Goal: Information Seeking & Learning: Check status

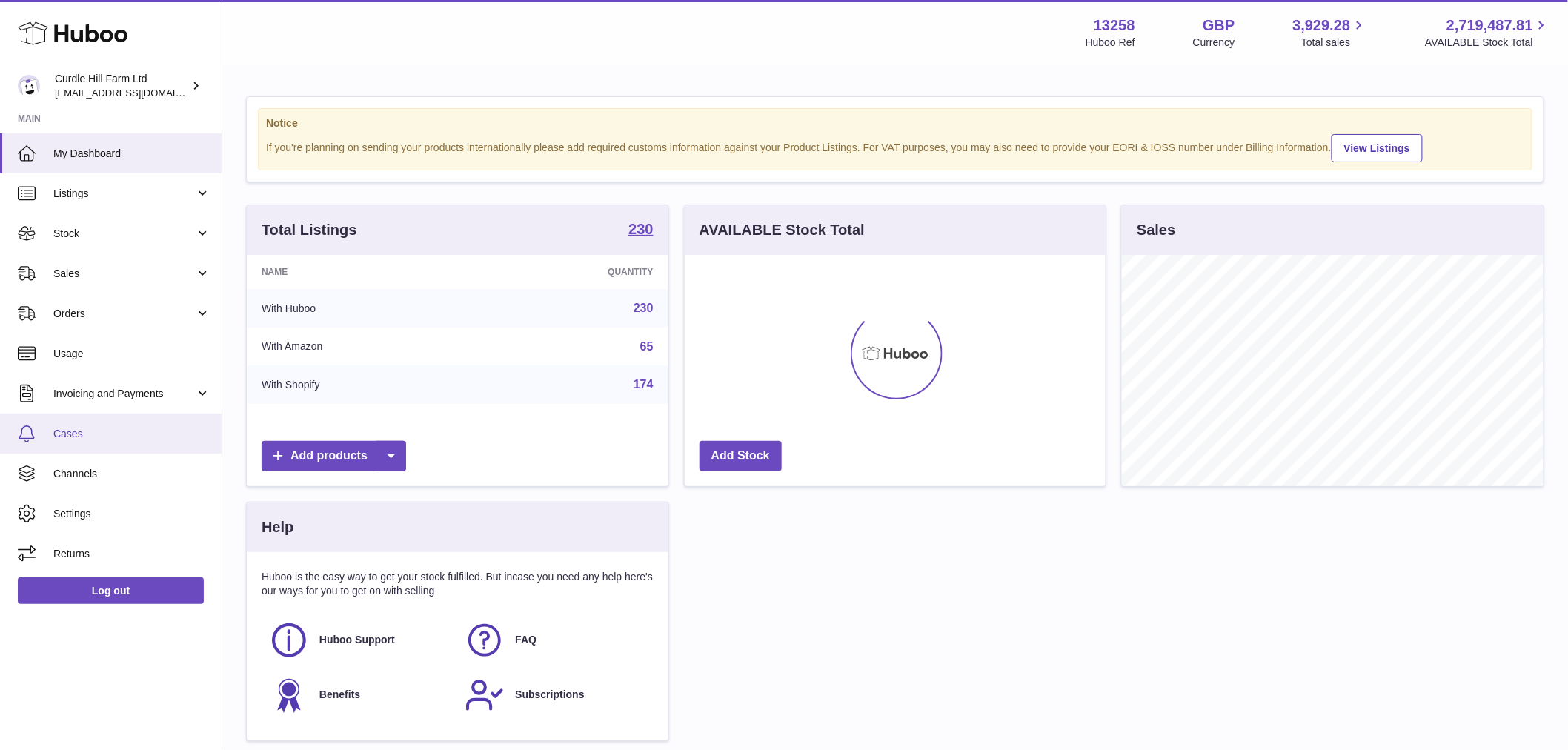
scroll to position [231, 421]
click at [134, 403] on link "Invoicing and Payments" at bounding box center [110, 393] width 222 height 40
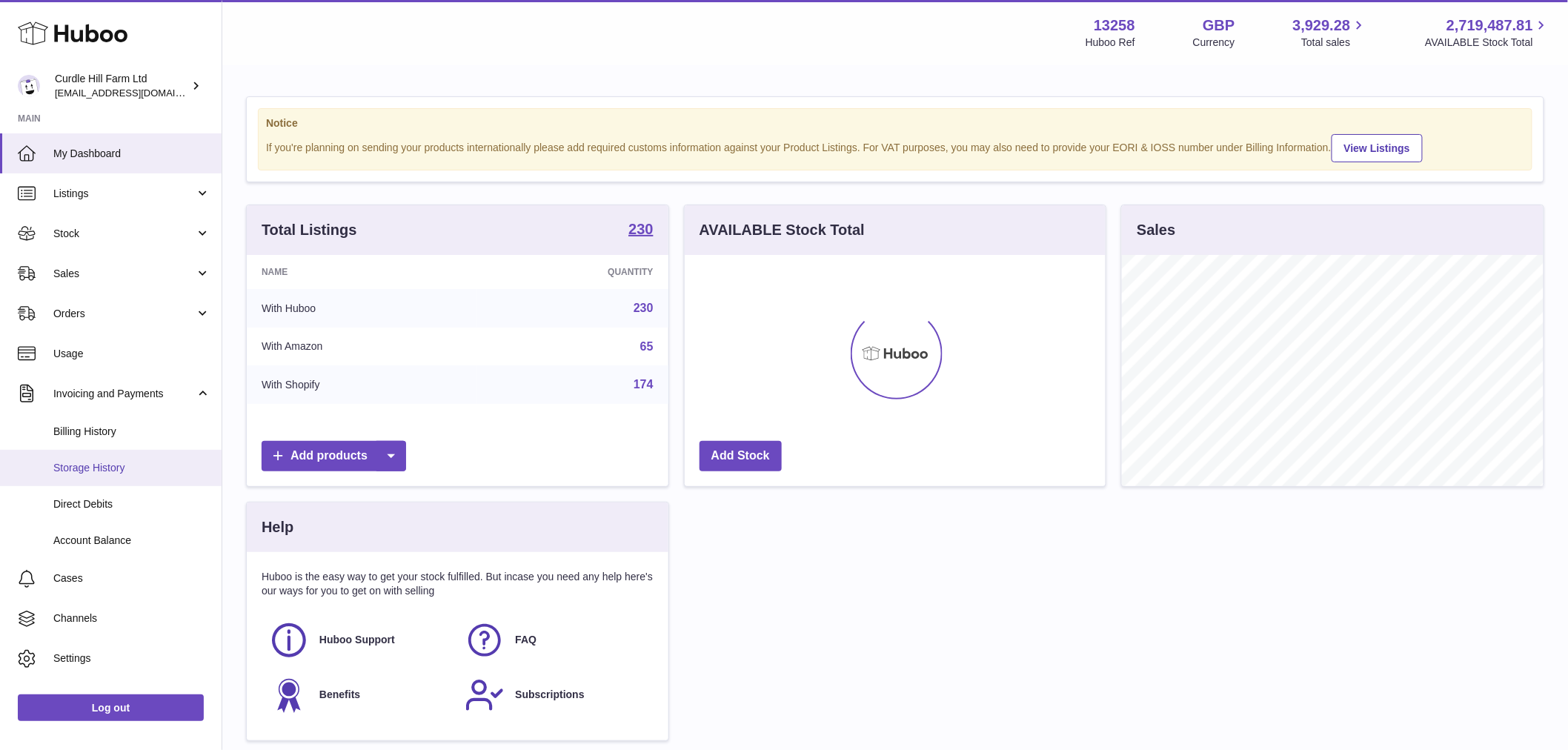
click at [120, 471] on span "Storage History" at bounding box center [131, 467] width 157 height 14
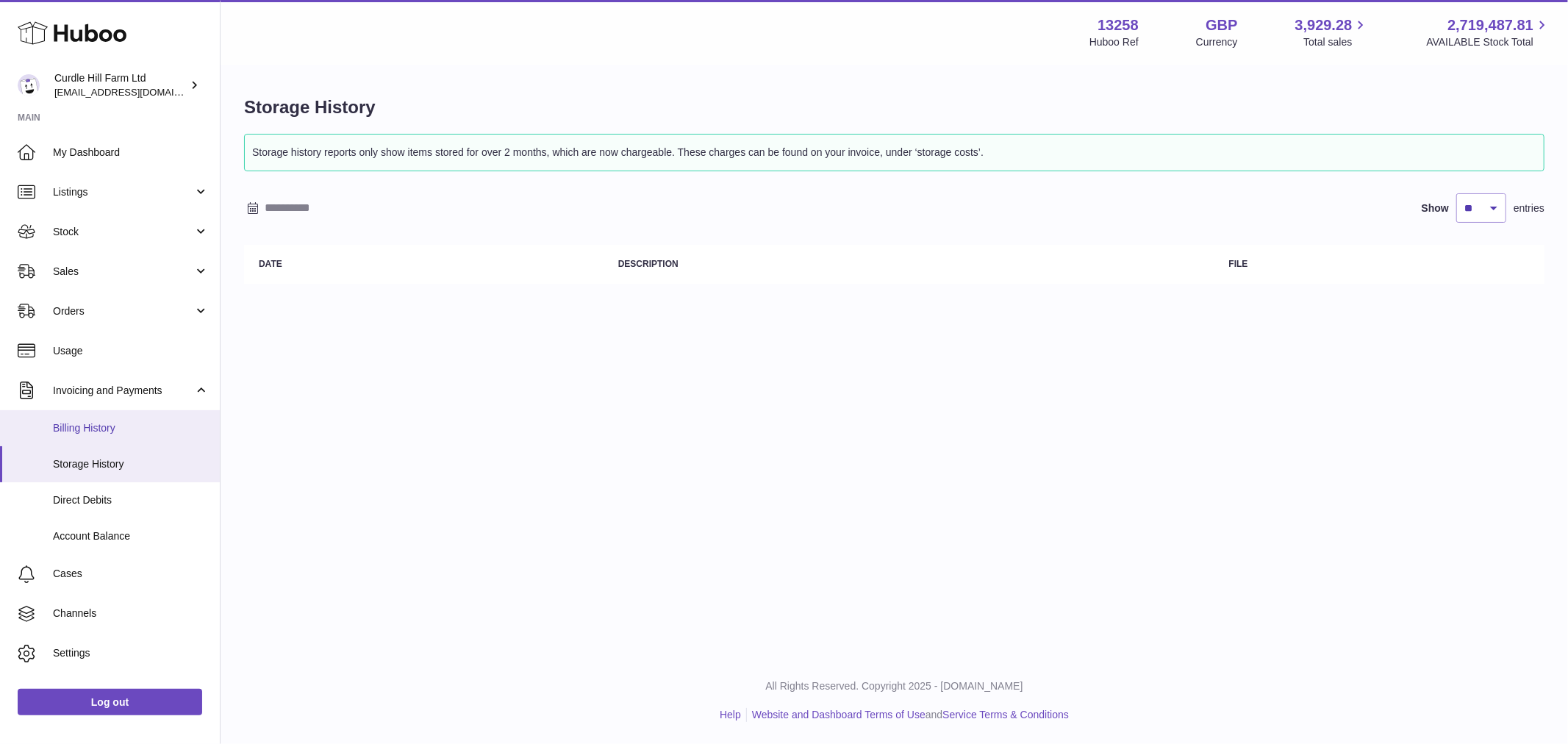
click at [103, 424] on span "Billing History" at bounding box center [130, 427] width 156 height 14
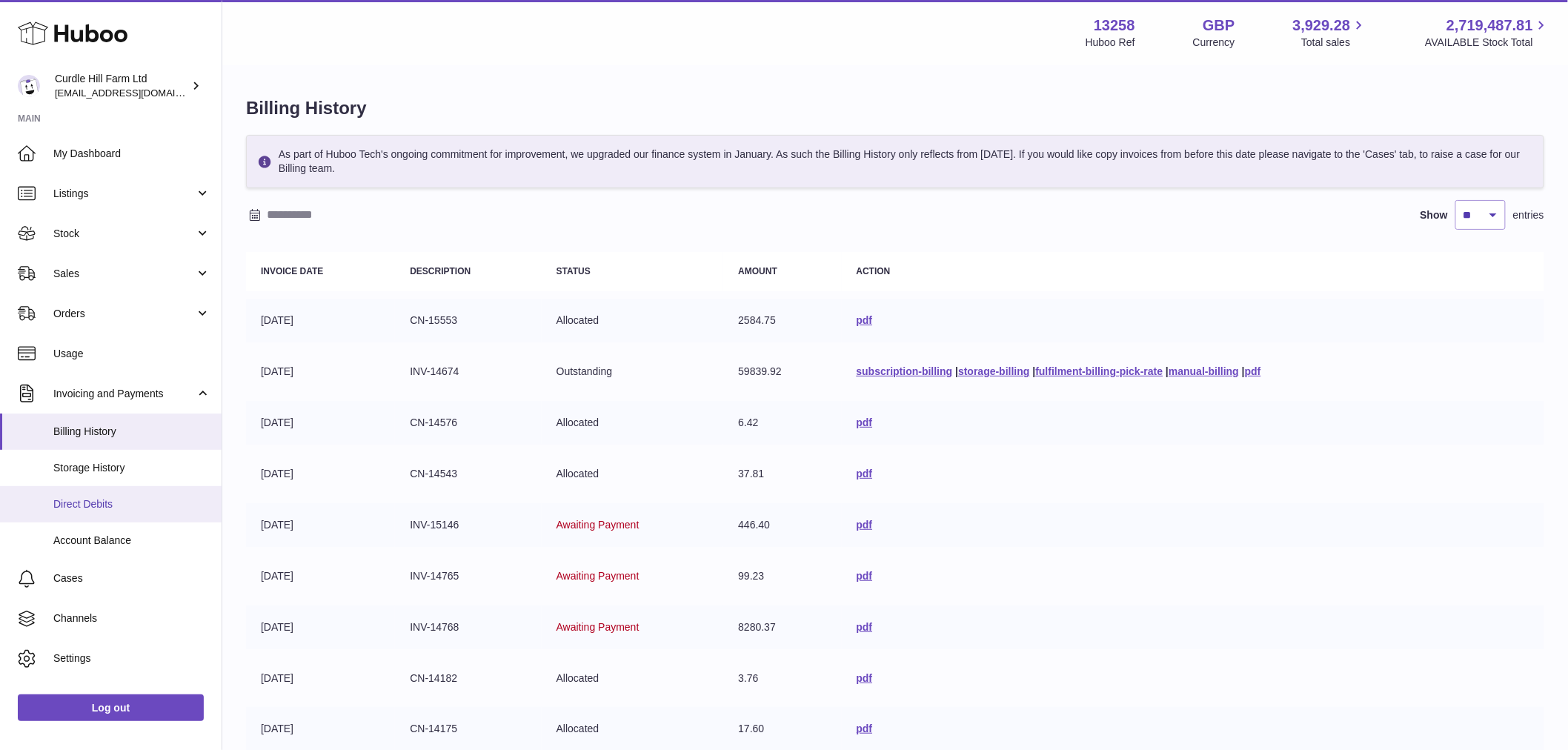
click at [114, 514] on link "Direct Debits" at bounding box center [110, 505] width 222 height 36
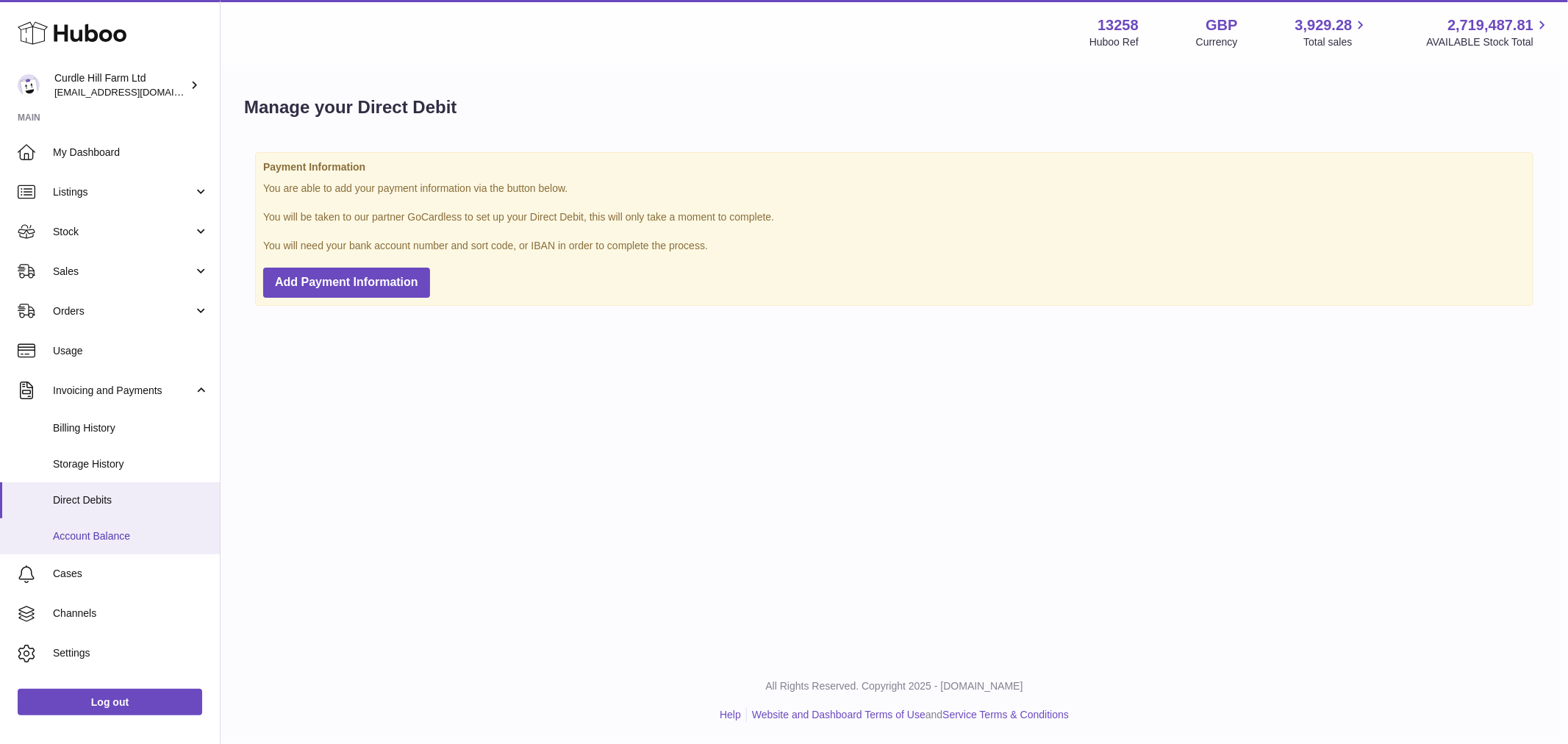
click at [115, 529] on span "Account Balance" at bounding box center [130, 536] width 156 height 14
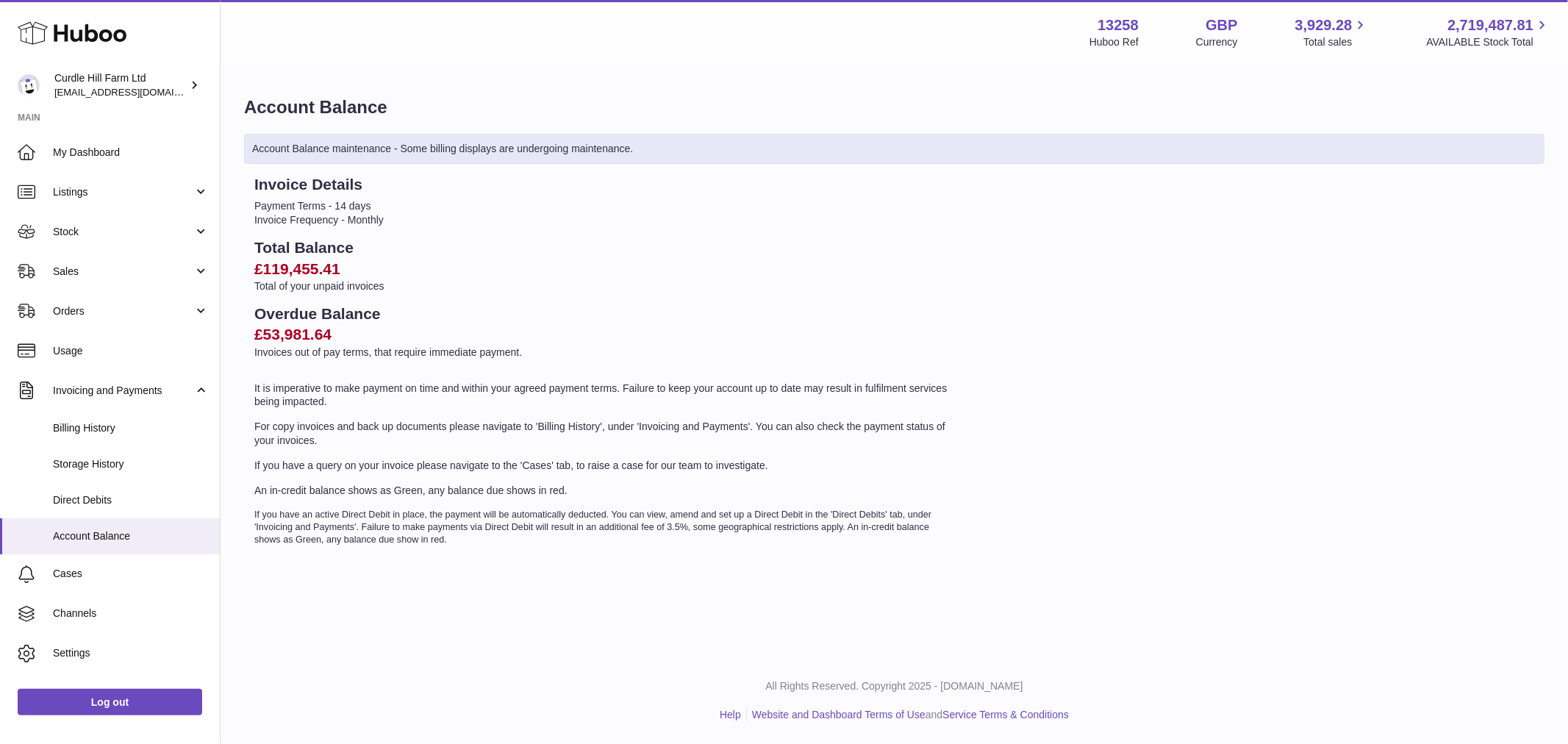
click at [263, 339] on h2 "£53,981.64" at bounding box center [604, 334] width 700 height 21
drag, startPoint x: 257, startPoint y: 271, endPoint x: 388, endPoint y: 271, distance: 131.0
click at [388, 271] on h2 "£119,455.41" at bounding box center [604, 269] width 700 height 21
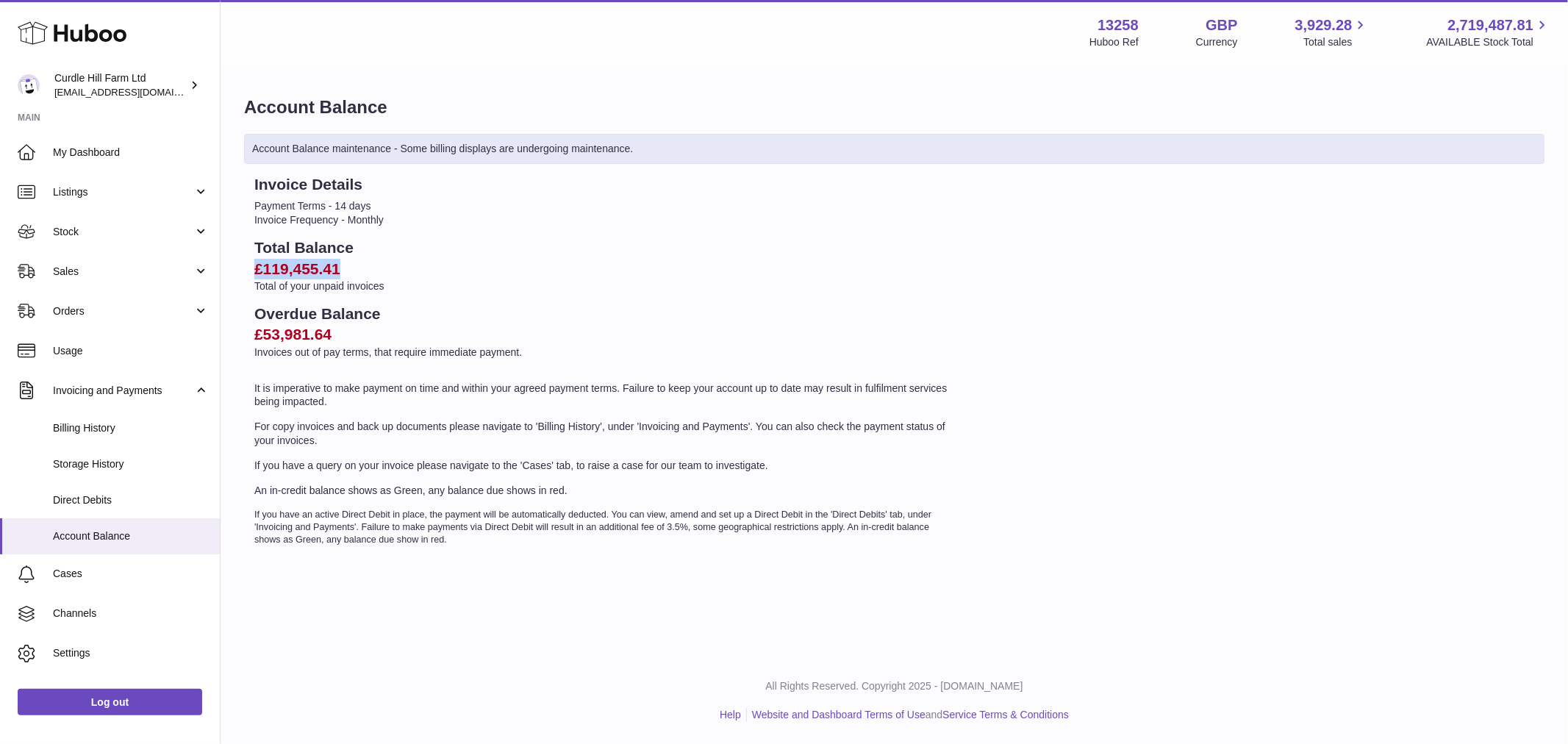
click at [389, 272] on h2 "£119,455.41" at bounding box center [604, 269] width 700 height 21
click at [320, 334] on h2 "£53,981.64" at bounding box center [604, 334] width 700 height 21
click at [350, 209] on li "Payment Terms - 14 days" at bounding box center [604, 205] width 700 height 14
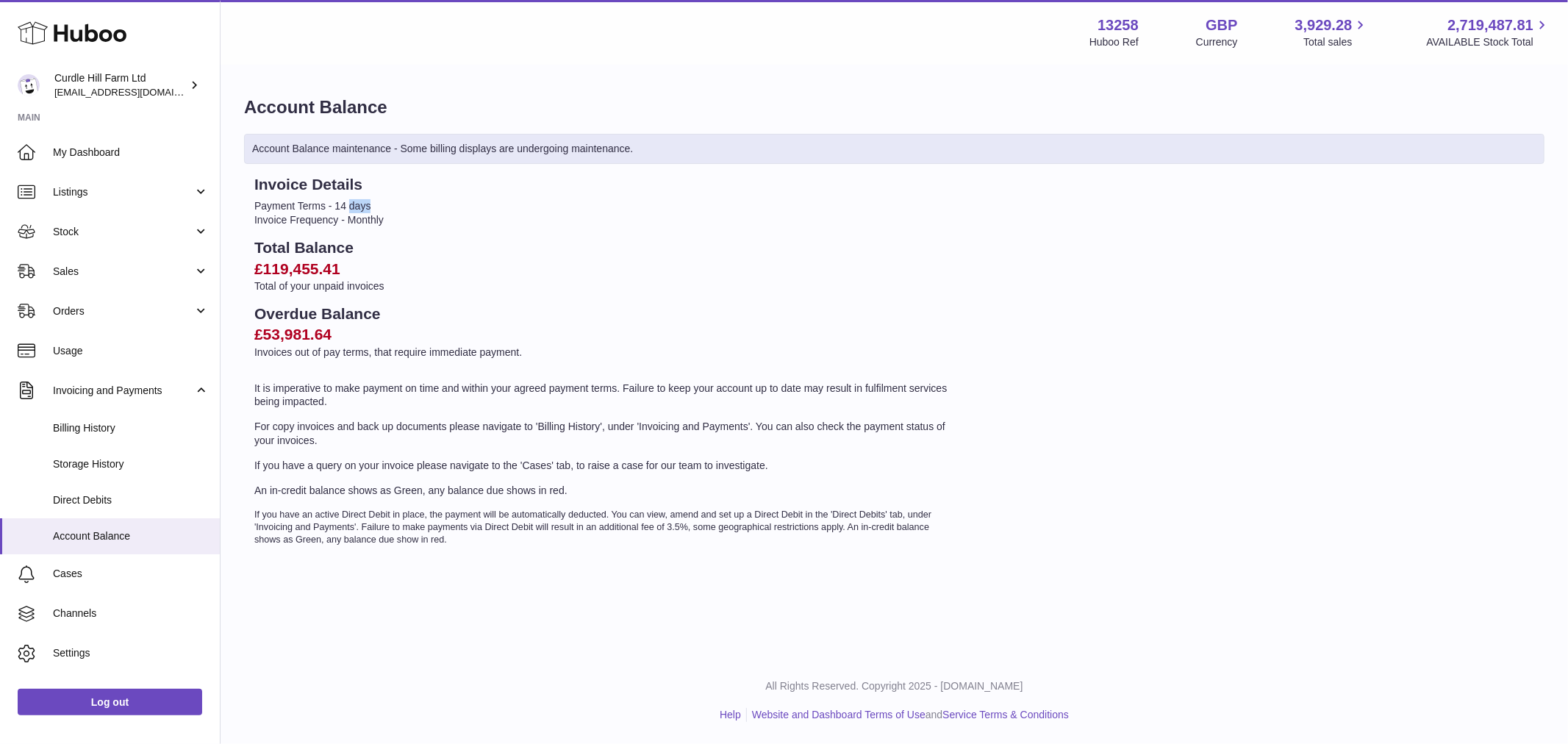
click at [350, 209] on li "Payment Terms - 14 days" at bounding box center [604, 205] width 700 height 14
click at [354, 216] on li "Invoice Frequency - Monthly" at bounding box center [604, 219] width 700 height 14
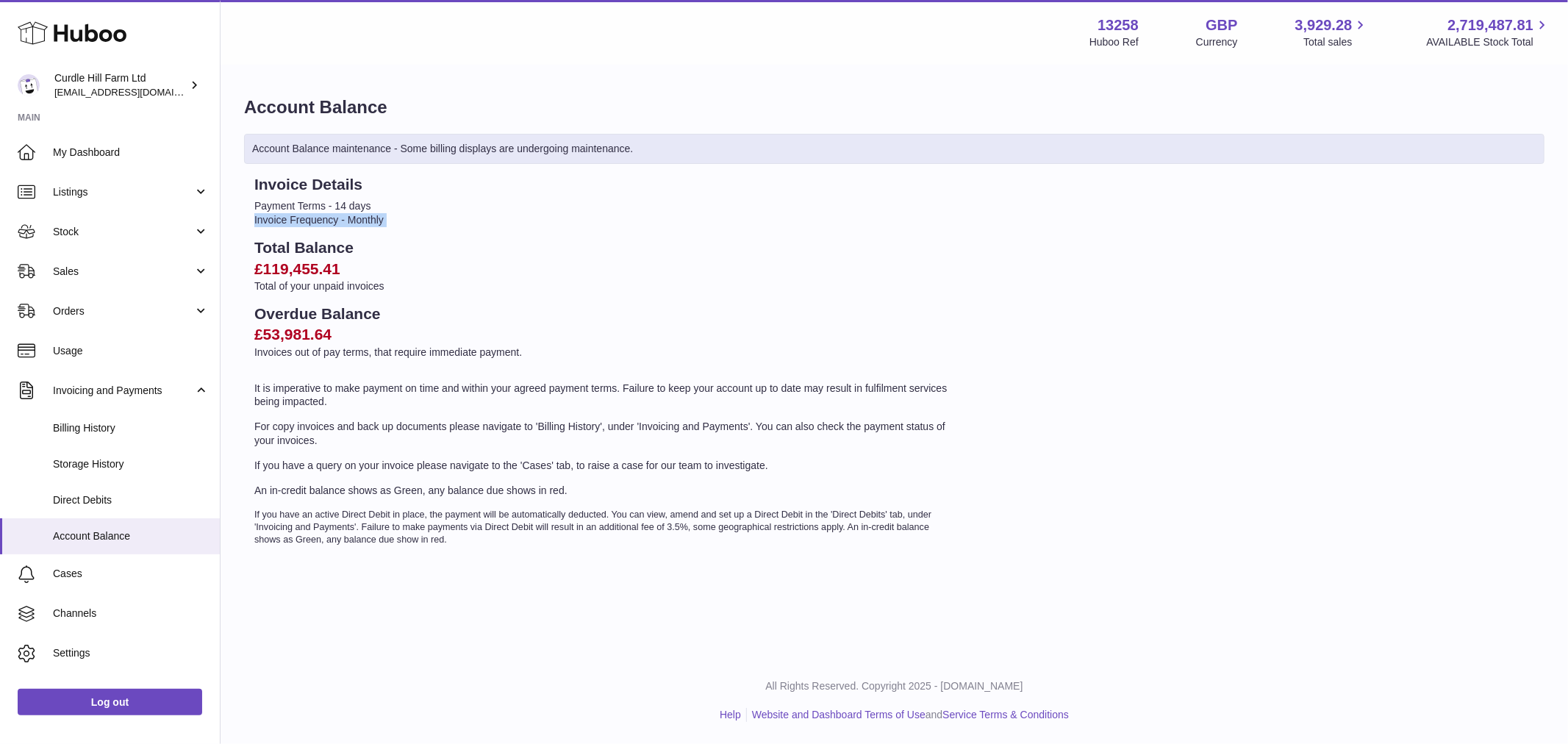
click at [354, 216] on li "Invoice Frequency - Monthly" at bounding box center [604, 219] width 700 height 14
click at [515, 439] on p "For copy invoices and back up documents please navigate to 'Billing History', u…" at bounding box center [604, 434] width 700 height 28
